Goal: Use online tool/utility: Utilize a website feature to perform a specific function

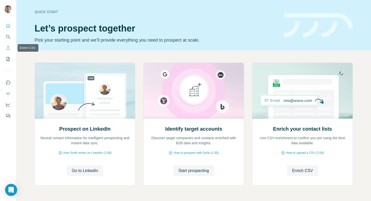
click at [6, 47] on icon "Enrich CSV" at bounding box center [8, 47] width 5 height 5
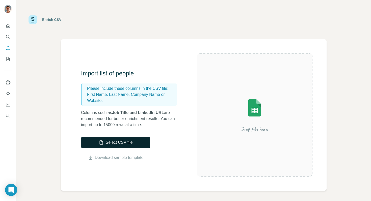
click at [131, 144] on button "Select CSV file" at bounding box center [115, 142] width 69 height 11
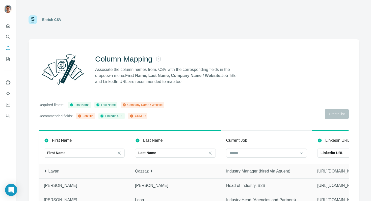
scroll to position [15, 0]
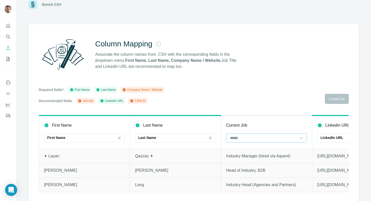
click at [270, 140] on input at bounding box center [263, 138] width 68 height 6
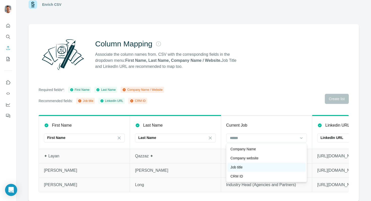
click at [257, 166] on div "Job title" at bounding box center [266, 167] width 72 height 5
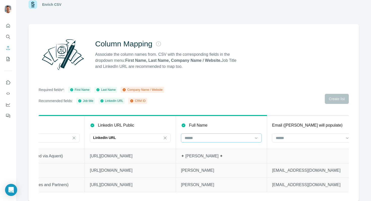
scroll to position [0, 237]
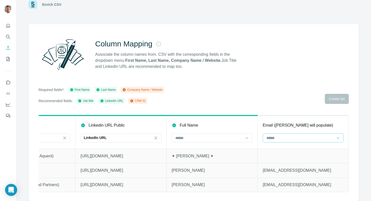
click at [309, 140] on input at bounding box center [300, 138] width 68 height 6
click at [309, 137] on input at bounding box center [300, 138] width 68 height 6
click at [334, 89] on div "Required fields*: First Name Last Name Company Name / Website Recommended field…" at bounding box center [194, 95] width 310 height 17
click at [280, 142] on div at bounding box center [300, 138] width 68 height 9
click at [263, 78] on div "Column Mapping Associate the column names from. CSV with the corresponding fiel…" at bounding box center [194, 112] width 330 height 177
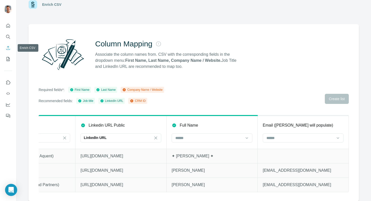
click at [6, 50] on icon "Enrich CSV" at bounding box center [8, 47] width 5 height 5
click at [9, 23] on icon "Quick start" at bounding box center [8, 25] width 5 height 5
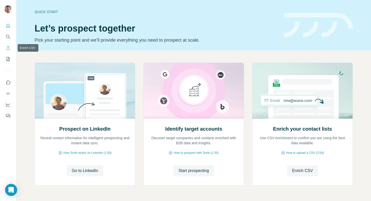
click at [8, 47] on icon "Enrich CSV" at bounding box center [8, 47] width 5 height 5
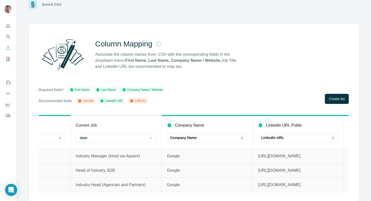
scroll to position [0, 101]
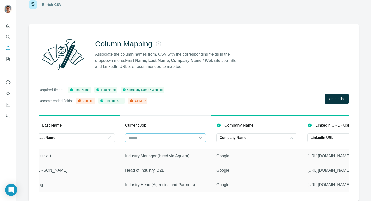
click at [174, 140] on input at bounding box center [162, 138] width 68 height 6
click at [165, 157] on div "Job title" at bounding box center [165, 158] width 72 height 5
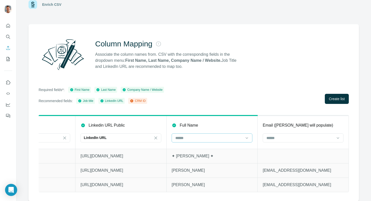
click at [210, 141] on div at bounding box center [209, 138] width 68 height 9
click at [338, 97] on span "Create list" at bounding box center [337, 98] width 16 height 5
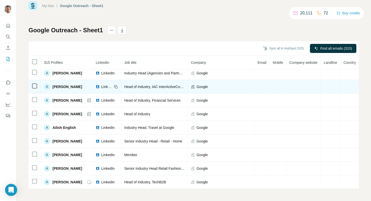
scroll to position [0, 36]
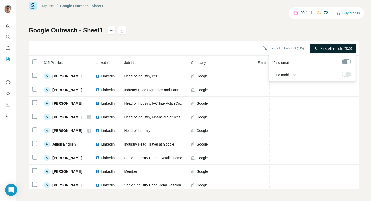
click at [342, 50] on span "Find all emails (315)" at bounding box center [336, 48] width 32 height 5
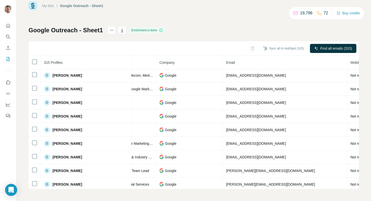
scroll to position [873, 101]
click at [122, 30] on icon "button" at bounding box center [122, 30] width 5 height 5
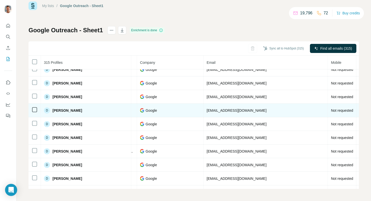
scroll to position [1001, 0]
